Goal: Information Seeking & Learning: Check status

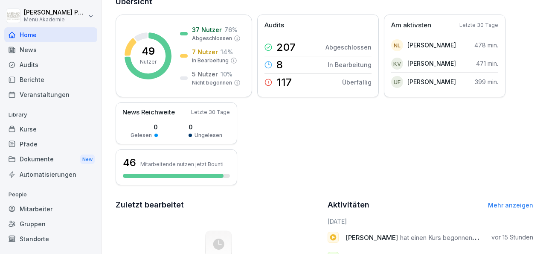
scroll to position [74, 0]
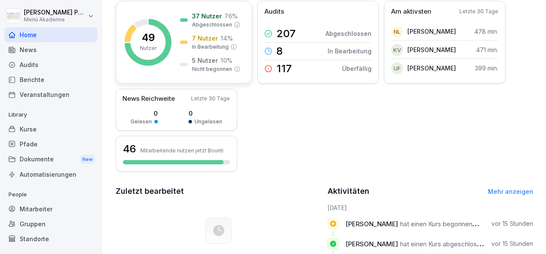
click at [206, 59] on p "5 Nutzer" at bounding box center [205, 60] width 26 height 9
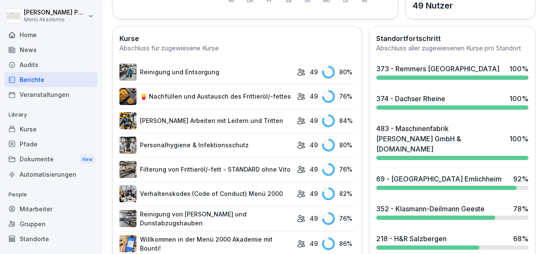
scroll to position [225, 0]
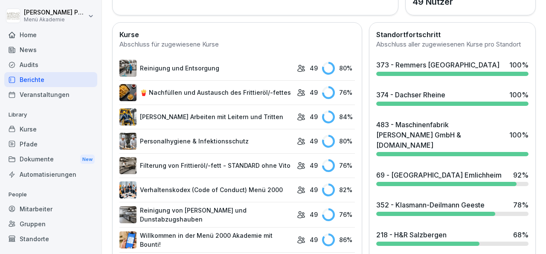
click at [472, 204] on div "352 - Klasmann-Deilmann Geeste" at bounding box center [430, 205] width 108 height 10
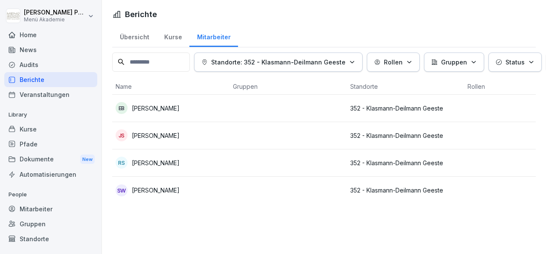
click at [162, 165] on p "[PERSON_NAME]" at bounding box center [156, 162] width 48 height 9
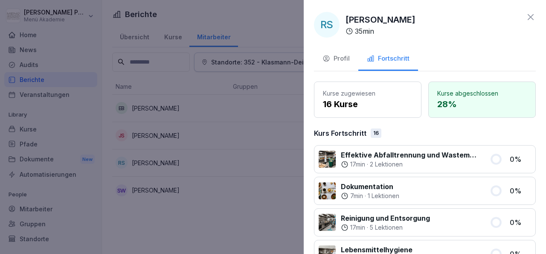
click at [525, 14] on icon at bounding box center [530, 17] width 10 height 10
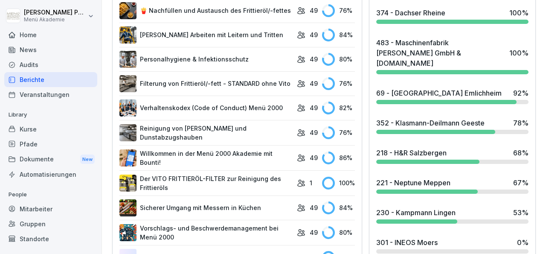
scroll to position [308, 0]
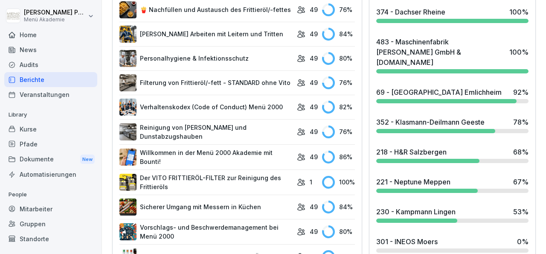
click at [417, 88] on div "69 - [GEOGRAPHIC_DATA] Emlichheim" at bounding box center [438, 92] width 125 height 10
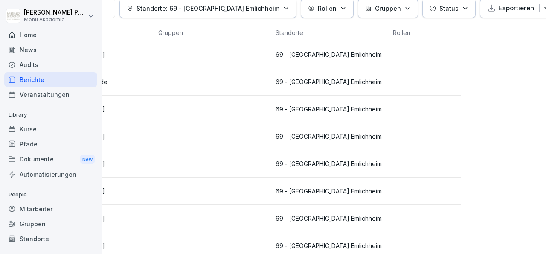
scroll to position [54, 75]
click at [462, 10] on icon "button" at bounding box center [465, 8] width 6 height 6
click at [449, 147] on html "[PERSON_NAME] Menü Akademie Home News Audits Berichte Veranstaltungen Library K…" at bounding box center [273, 127] width 546 height 254
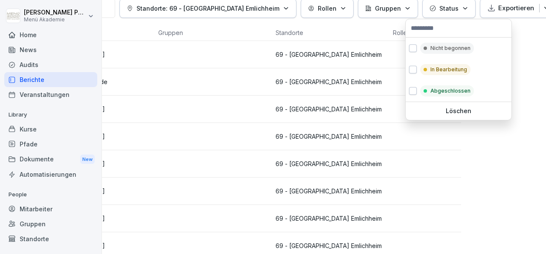
click at [429, 9] on icon "button" at bounding box center [432, 8] width 6 height 6
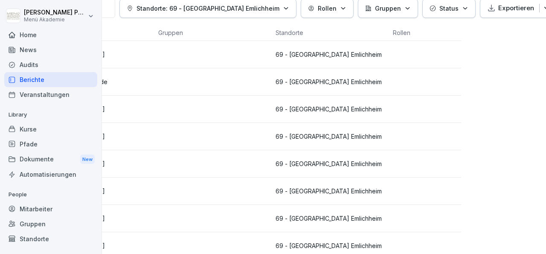
click at [429, 9] on icon "button" at bounding box center [432, 8] width 6 height 6
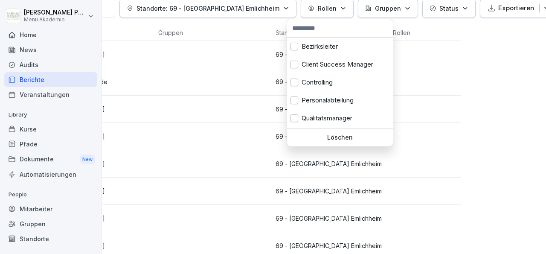
click at [341, 9] on icon "button" at bounding box center [342, 8] width 3 height 2
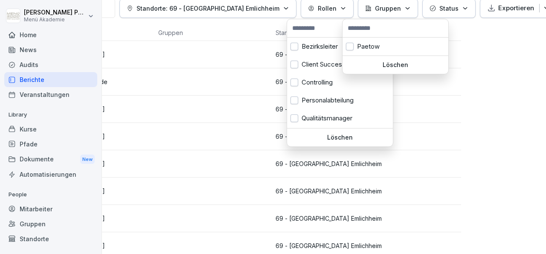
click at [397, 6] on button "Gruppen" at bounding box center [388, 8] width 60 height 19
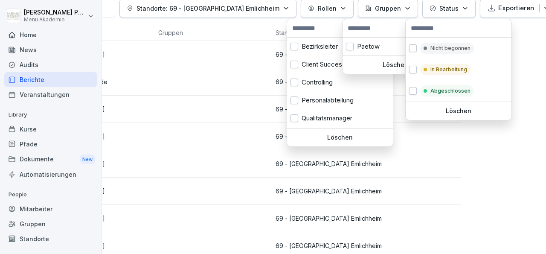
click at [450, 10] on button "Status" at bounding box center [448, 8] width 53 height 19
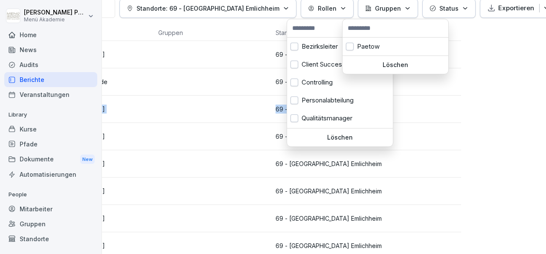
drag, startPoint x: 544, startPoint y: 150, endPoint x: 541, endPoint y: 105, distance: 44.5
click at [541, 105] on html "[PERSON_NAME] Menü Akademie Home News Audits Berichte Veranstaltungen Library K…" at bounding box center [273, 127] width 546 height 254
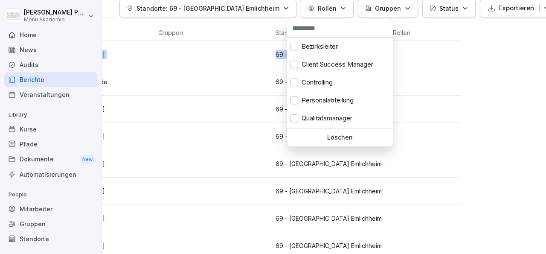
drag, startPoint x: 539, startPoint y: 132, endPoint x: 538, endPoint y: 62, distance: 69.5
click at [538, 62] on html "[PERSON_NAME] Menü Akademie Home News Audits Berichte Veranstaltungen Library K…" at bounding box center [273, 127] width 546 height 254
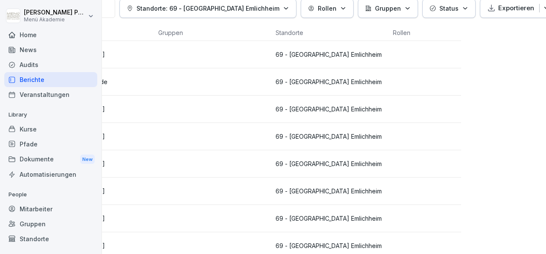
click at [471, 150] on html "[PERSON_NAME] Menü Akademie Home News Audits Berichte Veranstaltungen Library K…" at bounding box center [273, 127] width 546 height 254
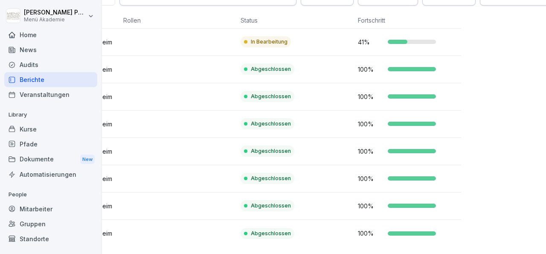
scroll to position [78, 75]
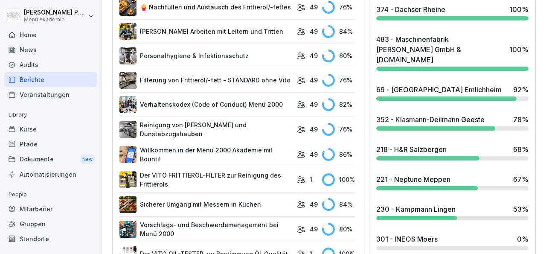
scroll to position [333, 0]
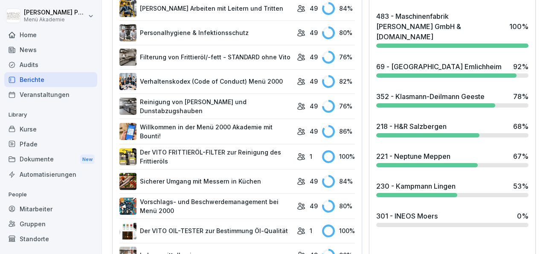
click at [413, 154] on div "221 - Neptune Meppen" at bounding box center [413, 156] width 74 height 10
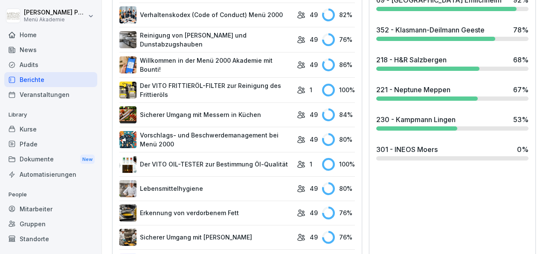
scroll to position [412, 0]
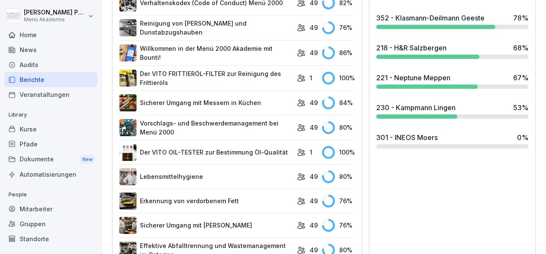
click at [412, 111] on div "230 - Kampmann Lingen 53 %" at bounding box center [452, 110] width 159 height 23
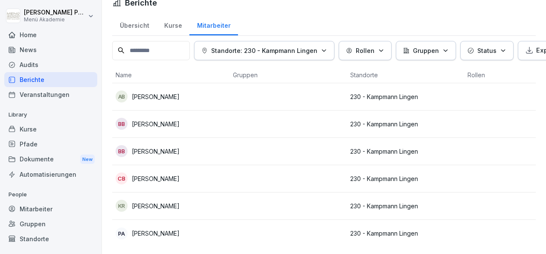
click at [163, 119] on p "[PERSON_NAME]" at bounding box center [156, 123] width 48 height 9
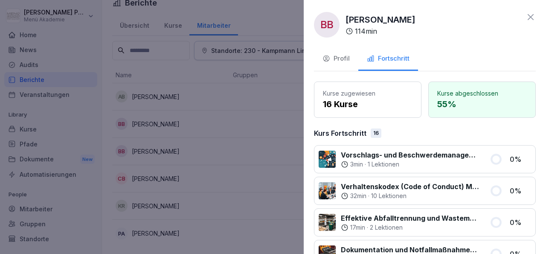
click at [525, 16] on icon at bounding box center [530, 17] width 10 height 10
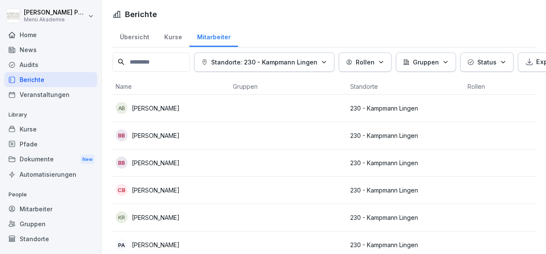
scroll to position [25, 0]
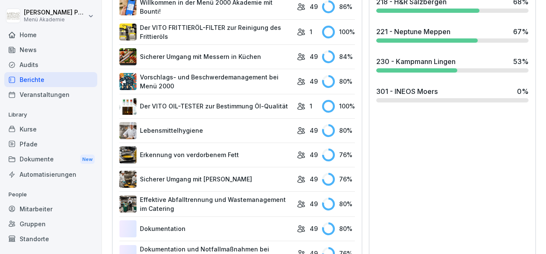
scroll to position [469, 0]
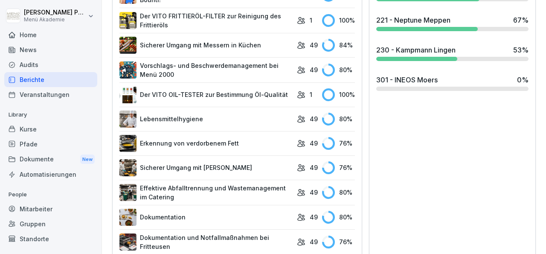
click at [415, 87] on div at bounding box center [452, 89] width 152 height 4
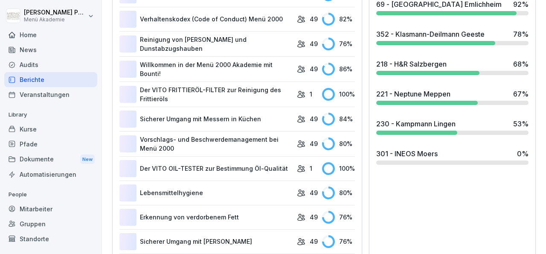
scroll to position [405, 0]
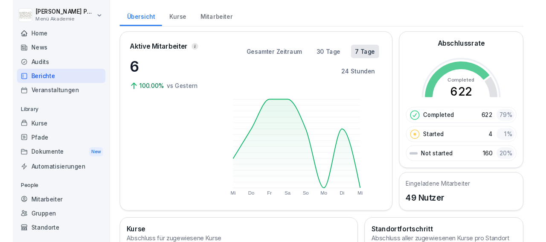
scroll to position [0, 0]
